Goal: Transaction & Acquisition: Download file/media

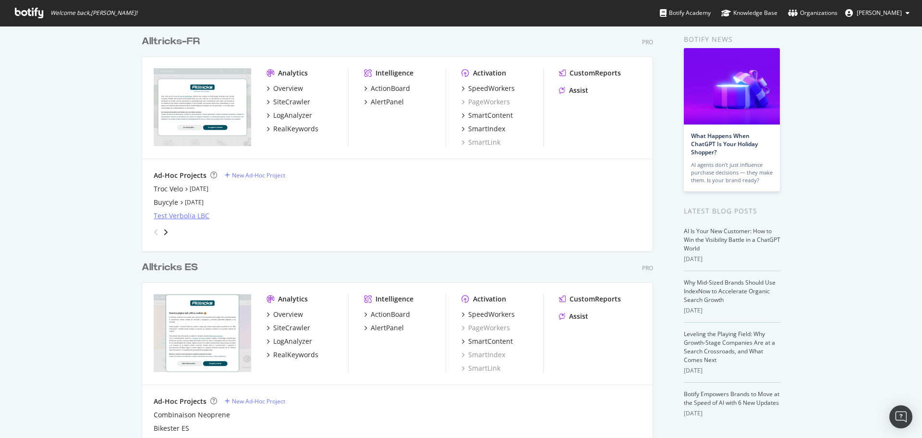
scroll to position [48, 0]
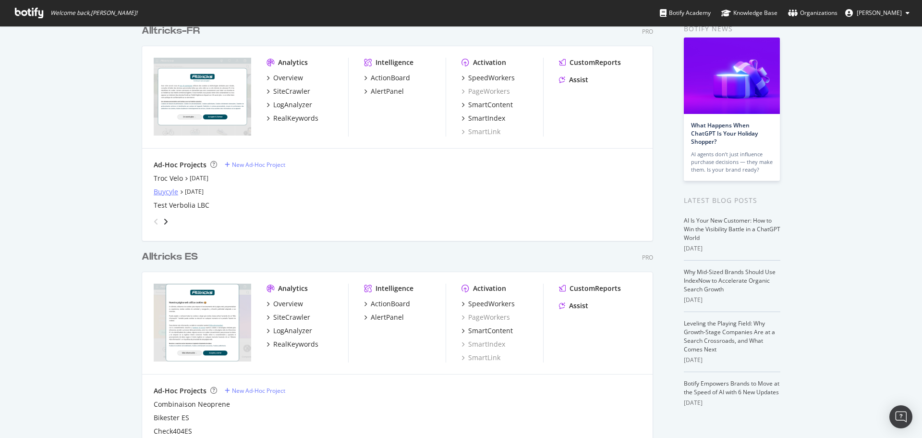
click at [158, 194] on div "Buycyle" at bounding box center [166, 192] width 24 height 10
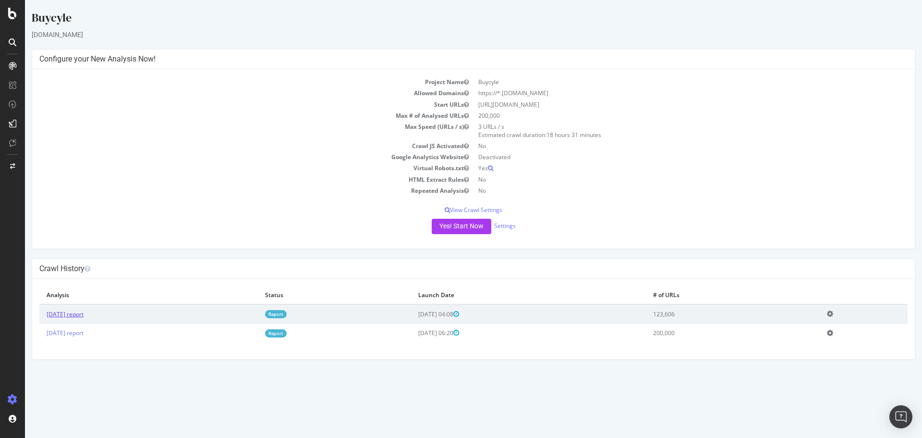
click at [84, 315] on link "[DATE] report" at bounding box center [65, 314] width 37 height 8
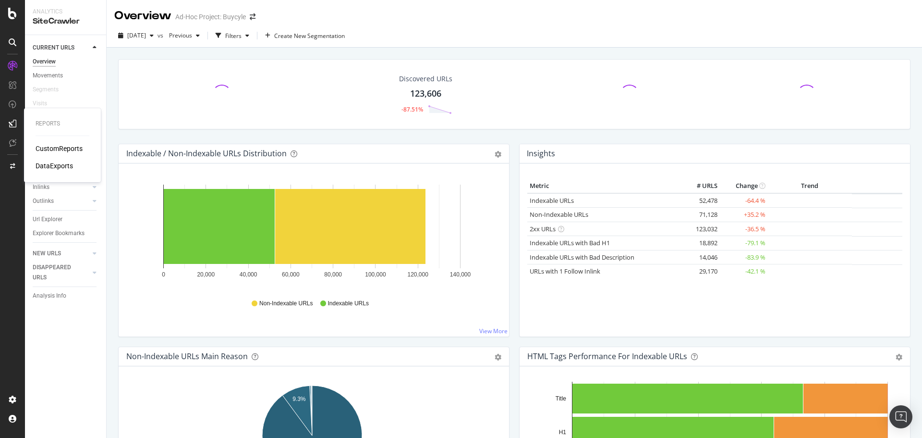
click at [49, 166] on div "DataExports" at bounding box center [54, 166] width 37 height 10
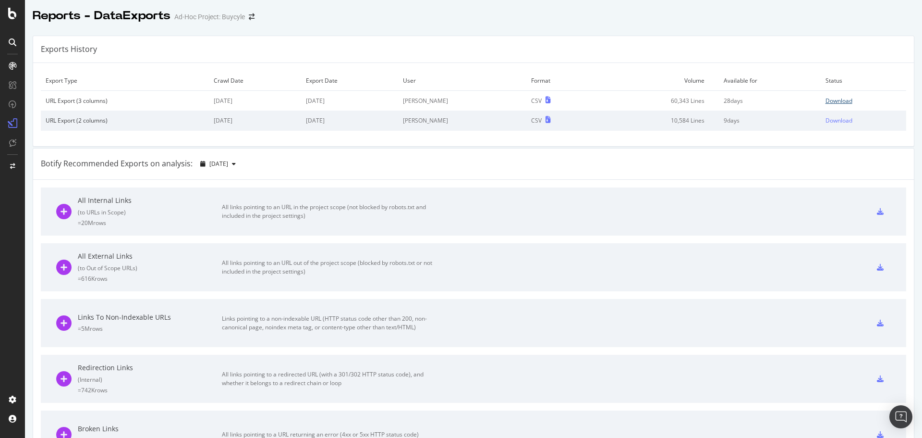
click at [828, 97] on div "Download" at bounding box center [839, 101] width 27 height 8
